Goal: Find contact information: Find contact information

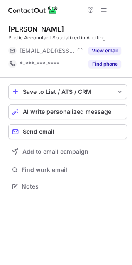
scroll to position [181, 132]
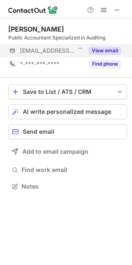
click at [122, 45] on div "[EMAIL_ADDRESS][PERSON_NAME][DOMAIN_NAME] View email" at bounding box center [67, 50] width 119 height 13
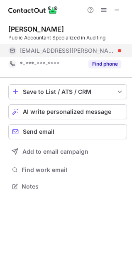
click at [55, 51] on span "[EMAIL_ADDRESS][PERSON_NAME][DOMAIN_NAME]" at bounding box center [67, 50] width 95 height 7
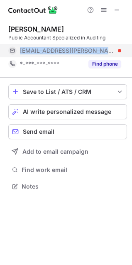
click at [55, 51] on span "[EMAIL_ADDRESS][PERSON_NAME][DOMAIN_NAME]" at bounding box center [67, 50] width 95 height 7
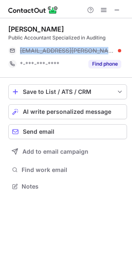
copy span "[EMAIL_ADDRESS][PERSON_NAME][DOMAIN_NAME]"
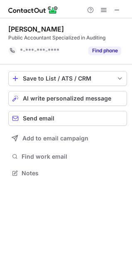
scroll to position [167, 132]
